Goal: Information Seeking & Learning: Learn about a topic

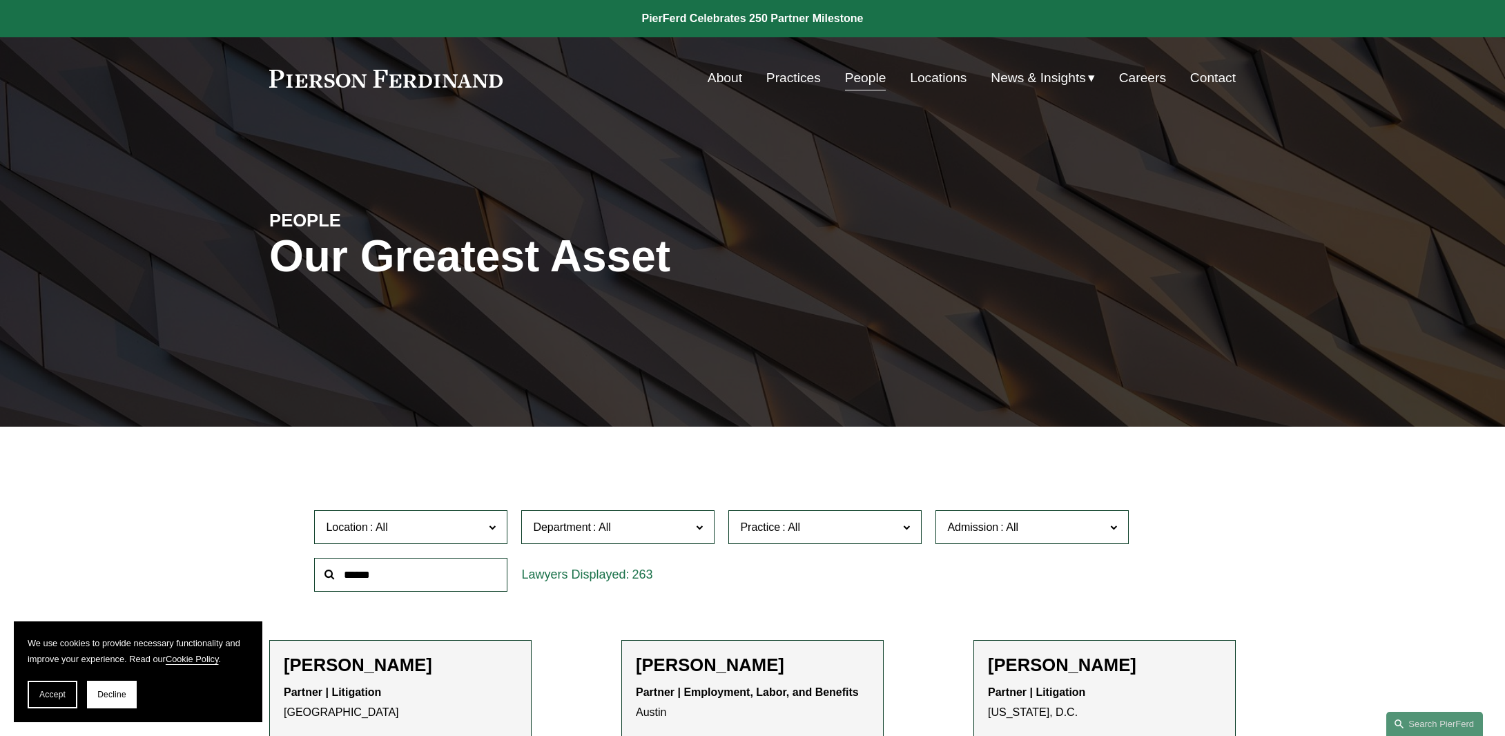
scroll to position [10980, 0]
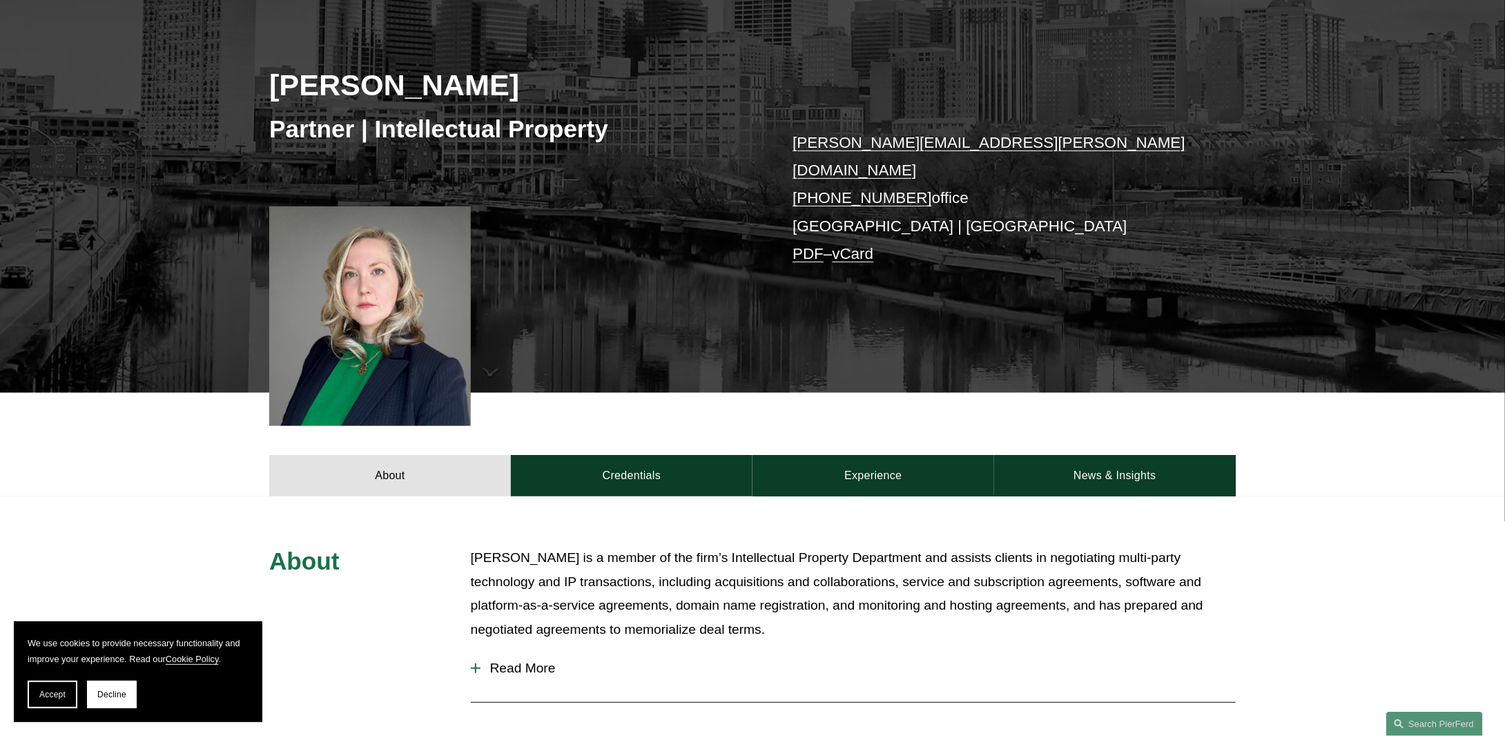
scroll to position [19, 0]
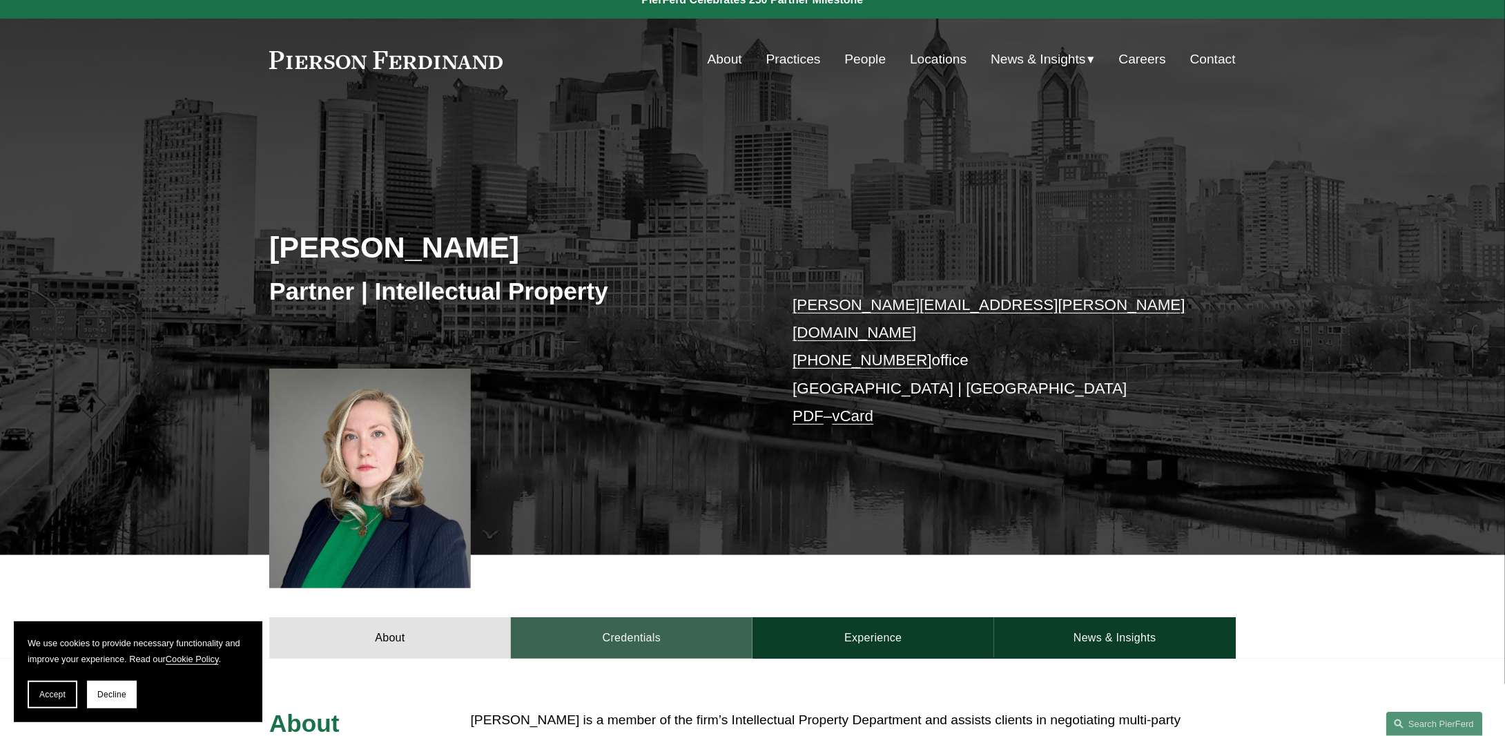
click at [634, 627] on link "Credentials" at bounding box center [632, 637] width 242 height 41
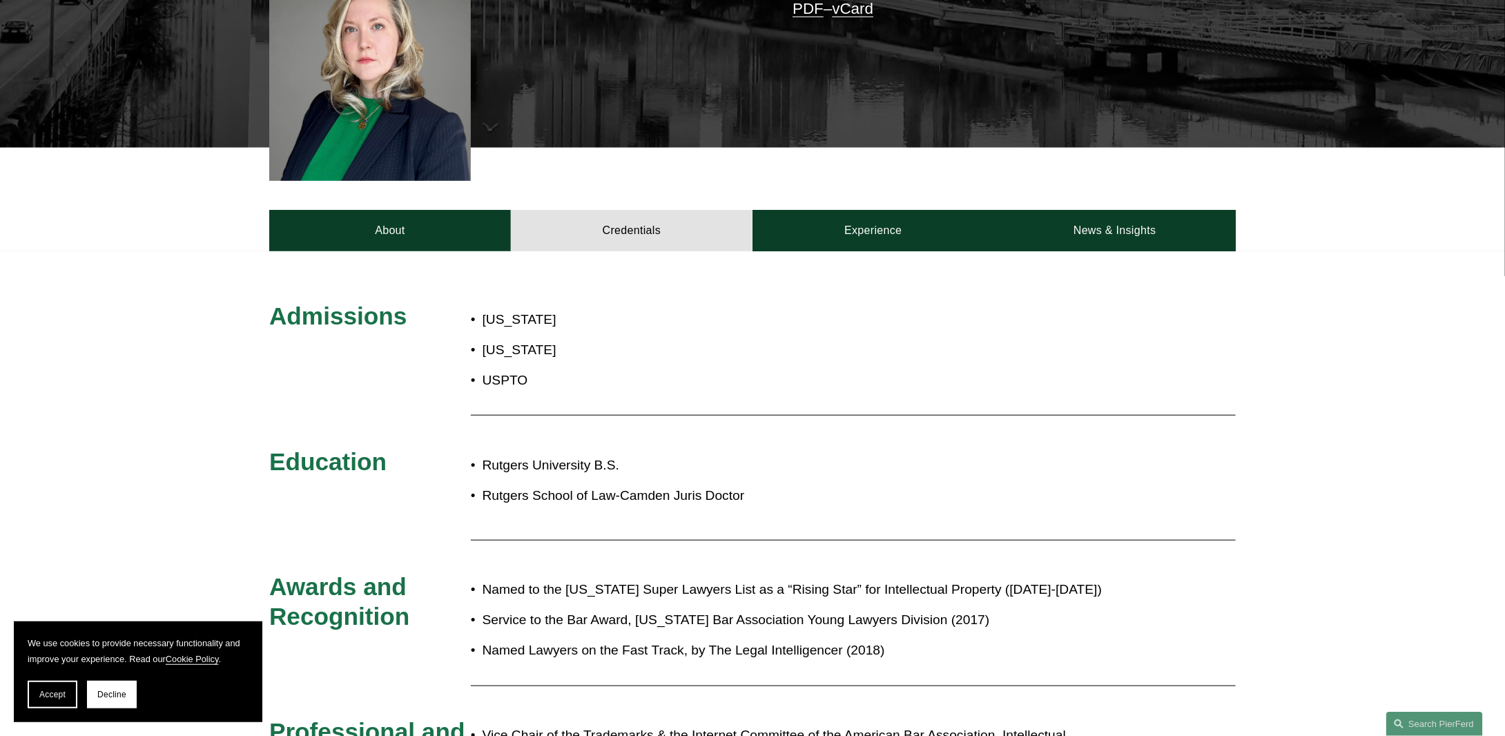
scroll to position [226, 0]
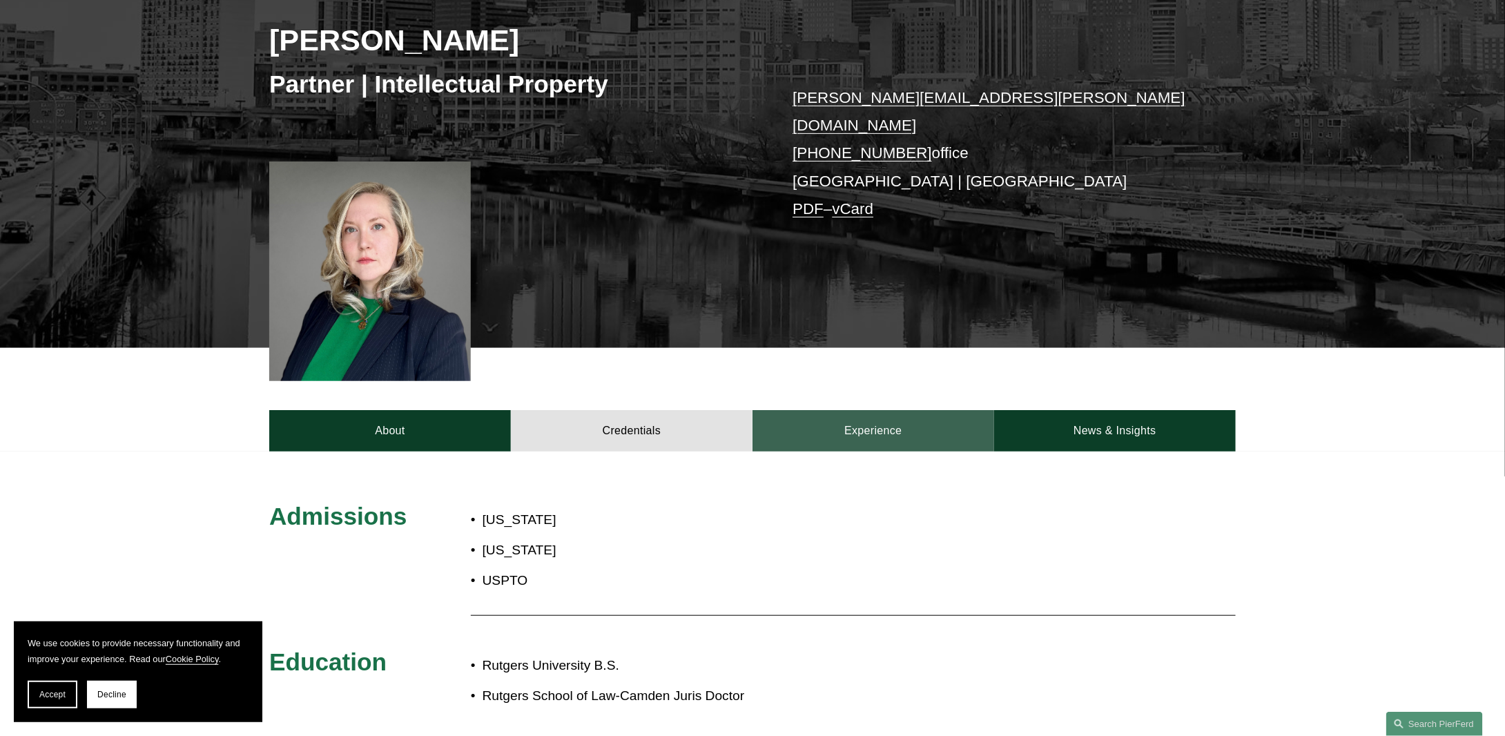
click at [860, 422] on link "Experience" at bounding box center [874, 430] width 242 height 41
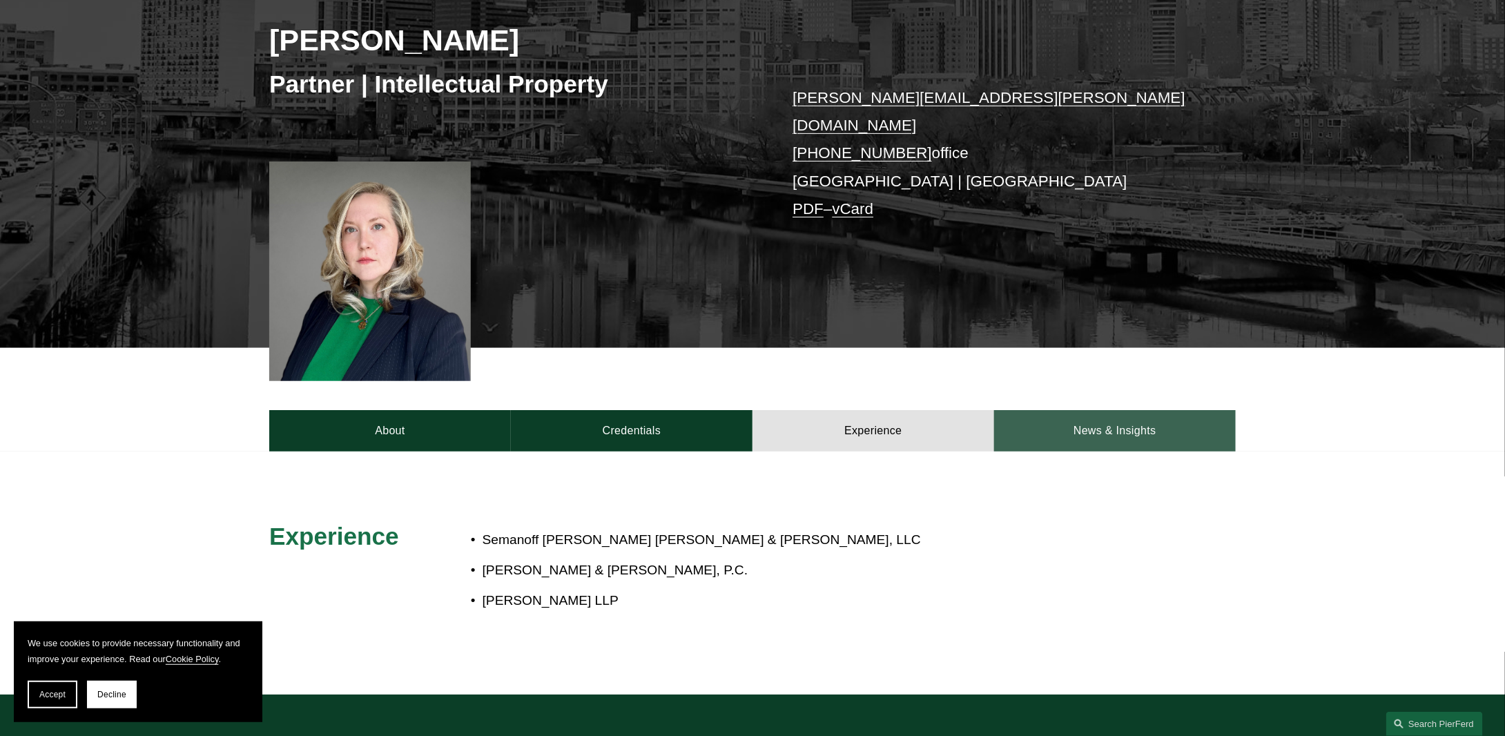
click at [1165, 410] on link "News & Insights" at bounding box center [1115, 430] width 242 height 41
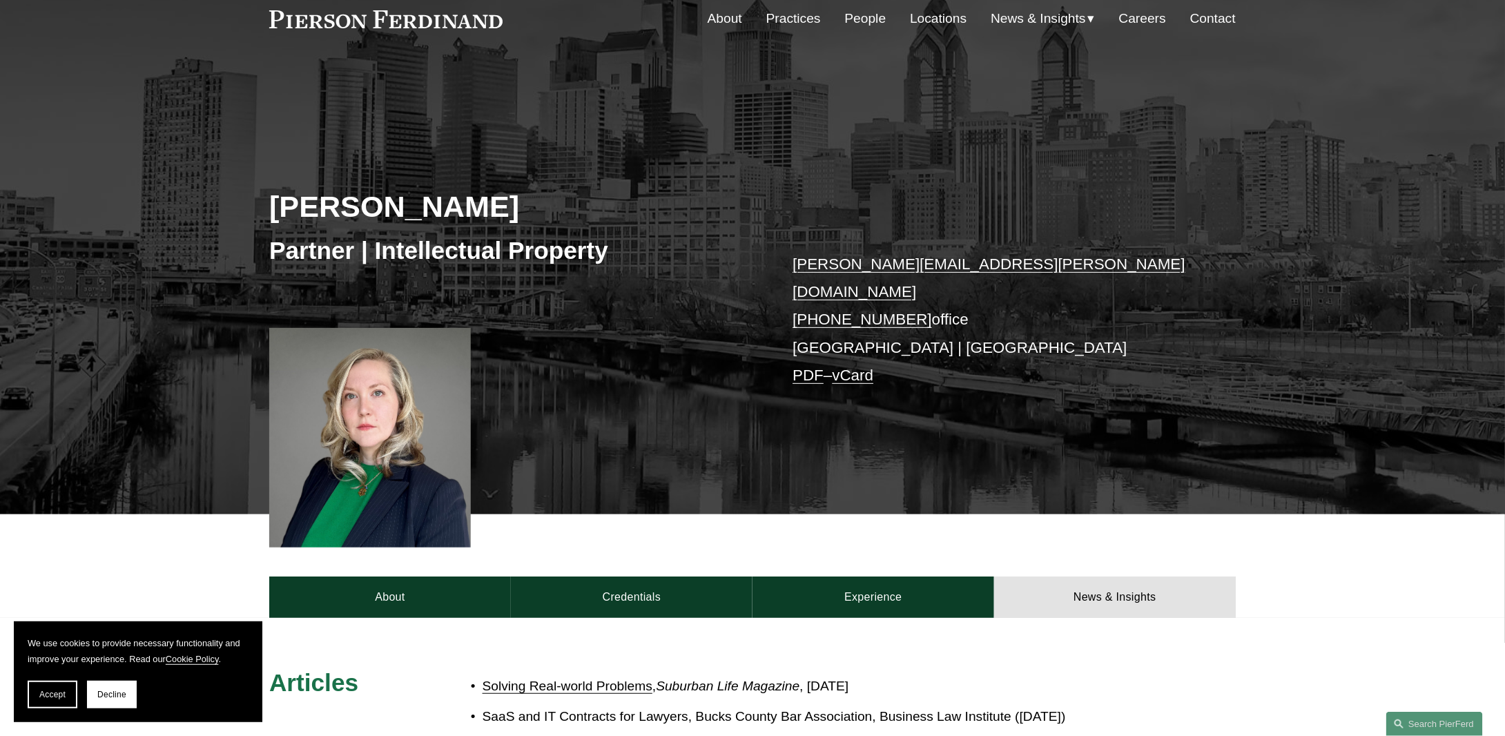
scroll to position [0, 0]
